Goal: Browse casually

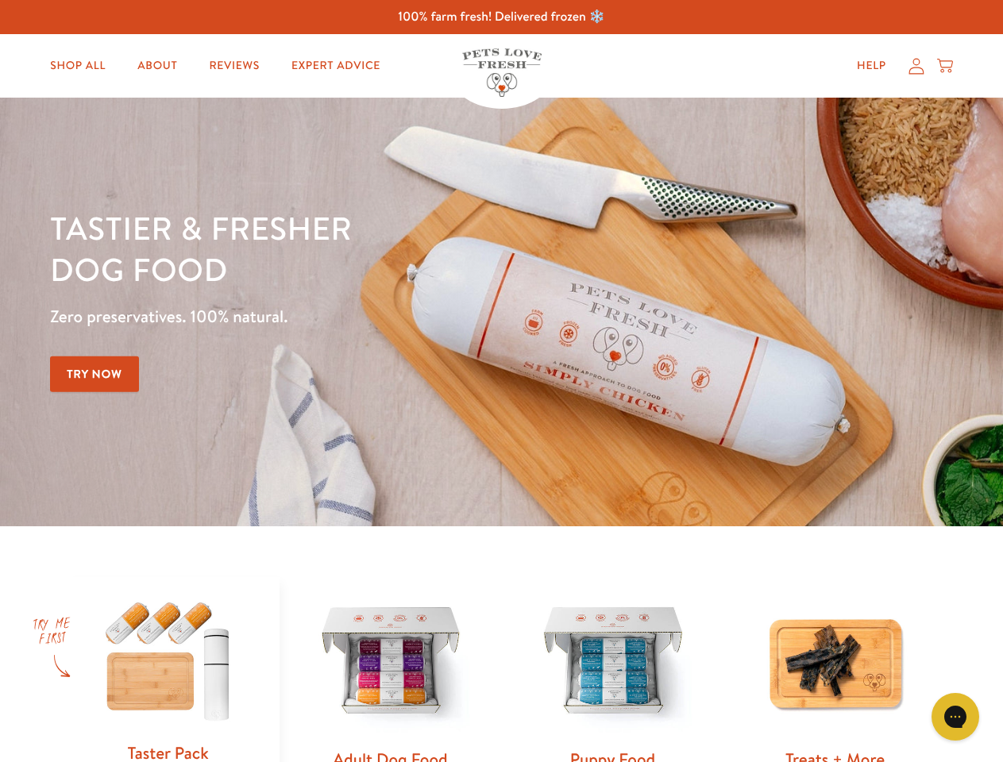
click at [501, 381] on div "Tastier & fresher dog food Zero preservatives. 100% natural. Try Now" at bounding box center [351, 312] width 602 height 210
click at [955, 717] on icon "Gorgias live chat" at bounding box center [954, 716] width 15 height 15
